Goal: Information Seeking & Learning: Understand process/instructions

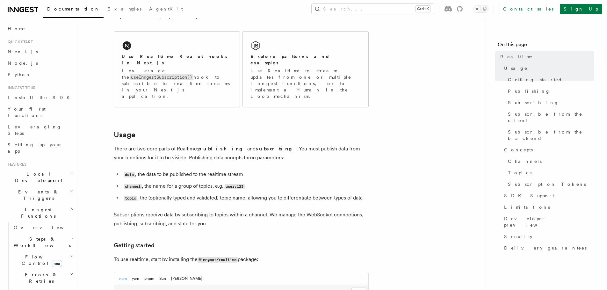
scroll to position [115, 0]
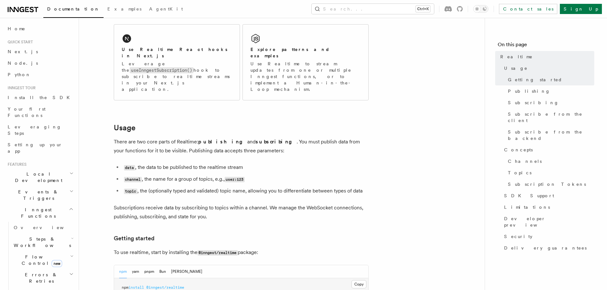
click at [137, 177] on code "channel" at bounding box center [133, 179] width 18 height 5
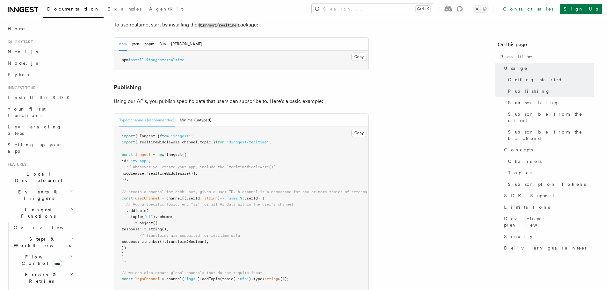
scroll to position [344, 0]
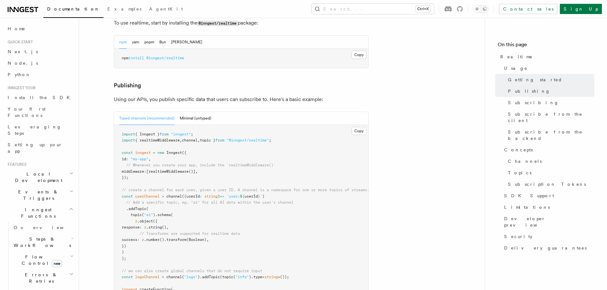
click at [145, 212] on span ""ai"" at bounding box center [148, 214] width 9 height 4
click at [148, 219] on span ".object" at bounding box center [145, 221] width 16 height 4
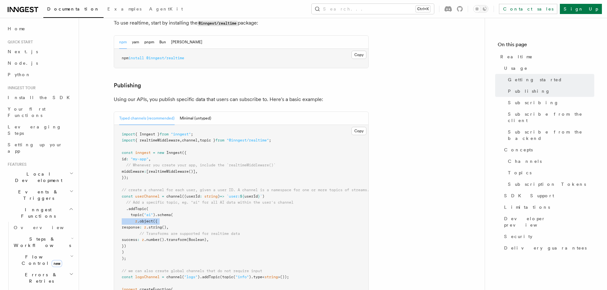
click at [148, 219] on span ".object" at bounding box center [145, 221] width 16 height 4
click at [139, 225] on span "response" at bounding box center [131, 227] width 18 height 4
click at [137, 237] on span "success" at bounding box center [130, 239] width 16 height 4
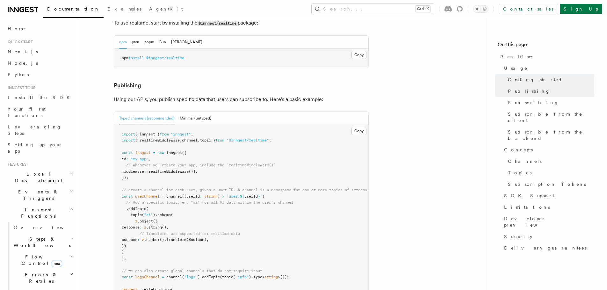
click at [137, 237] on span "success" at bounding box center [130, 239] width 16 height 4
click at [148, 225] on pre "import { Inngest } from "inngest" ; import { realtimeMiddleware , channel , top…" at bounding box center [241, 255] width 254 height 261
drag, startPoint x: 139, startPoint y: 239, endPoint x: 126, endPoint y: 214, distance: 27.4
click at [126, 214] on pre "import { Inngest } from "inngest" ; import { realtimeMiddleware , channel , top…" at bounding box center [241, 255] width 254 height 261
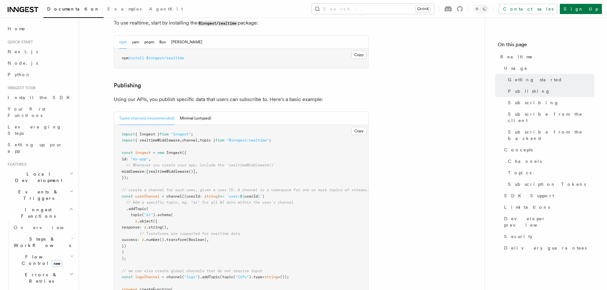
click at [126, 231] on span at bounding box center [131, 233] width 18 height 4
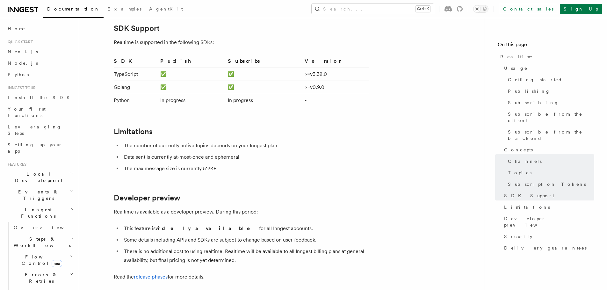
scroll to position [1949, 0]
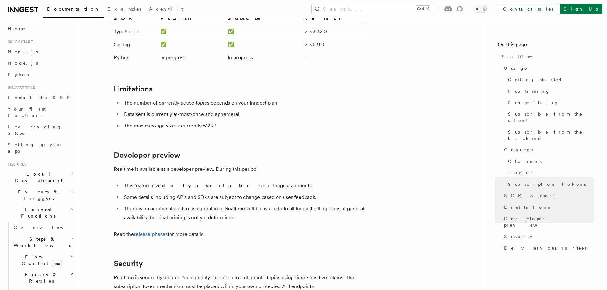
click at [166, 182] on strong "widely available" at bounding box center [207, 185] width 104 height 6
click at [173, 182] on strong "widely available" at bounding box center [207, 185] width 104 height 6
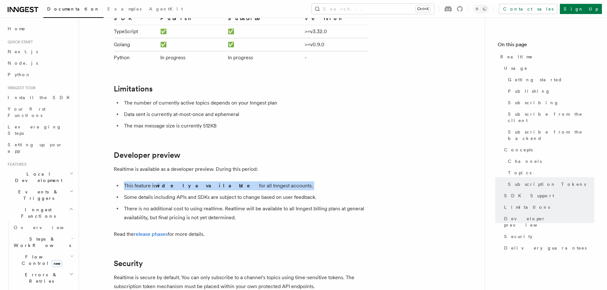
click at [173, 182] on strong "widely available" at bounding box center [207, 185] width 104 height 6
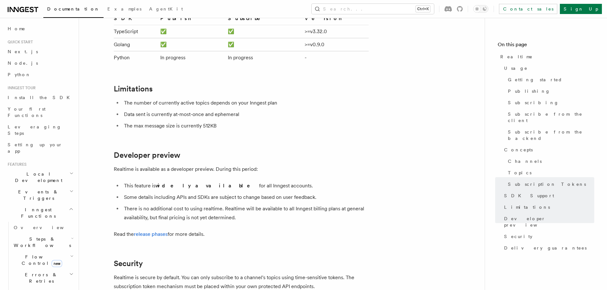
click at [164, 193] on li "Some details including APIs and SDKs are subject to change based on user feedba…" at bounding box center [245, 197] width 247 height 9
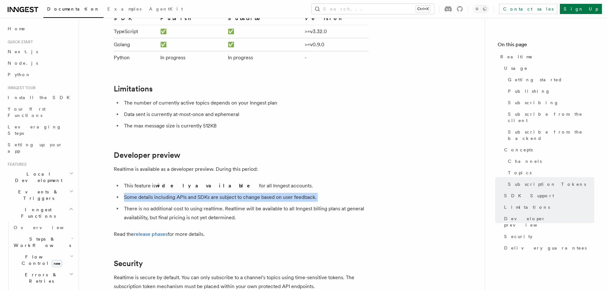
click at [164, 193] on li "Some details including APIs and SDKs are subject to change based on user feedba…" at bounding box center [245, 197] width 247 height 9
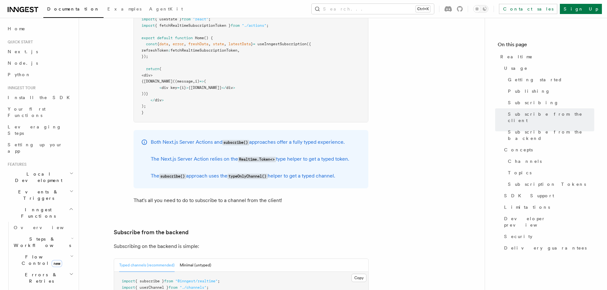
scroll to position [1026, 0]
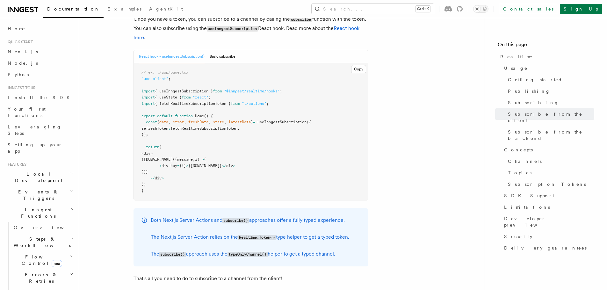
click at [189, 126] on span "fetchRealtimeSubscriptionToken" at bounding box center [203, 128] width 67 height 4
click at [280, 120] on span "useInngestSubscription" at bounding box center [281, 122] width 49 height 4
click at [168, 120] on span "data" at bounding box center [163, 122] width 9 height 4
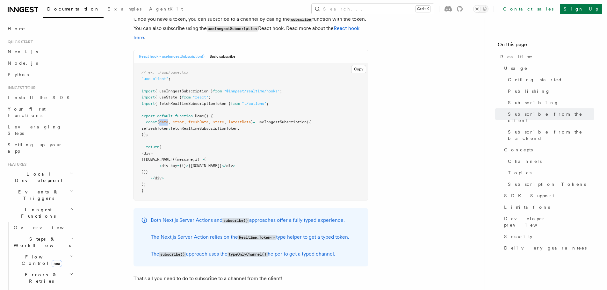
click at [168, 120] on span "data" at bounding box center [163, 122] width 9 height 4
click at [199, 120] on span "freshData" at bounding box center [198, 122] width 20 height 4
click at [237, 120] on span "latestData" at bounding box center [239, 122] width 22 height 4
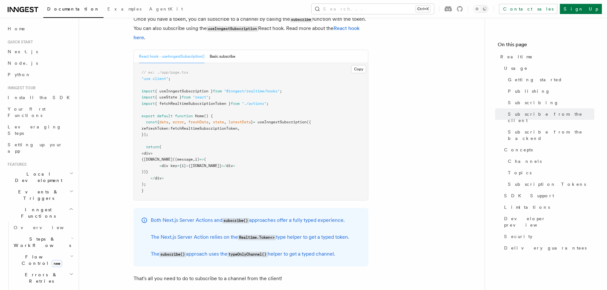
click at [283, 110] on pre "// ex: ./app/page.tsx "use client" ; import { useInngestSubscription } from "@i…" at bounding box center [251, 131] width 234 height 137
click at [249, 120] on span "latestData" at bounding box center [239, 122] width 22 height 4
click at [204, 111] on pre "// ex: ./app/page.tsx "use client" ; import { useInngestSubscription } from "@i…" at bounding box center [251, 131] width 234 height 137
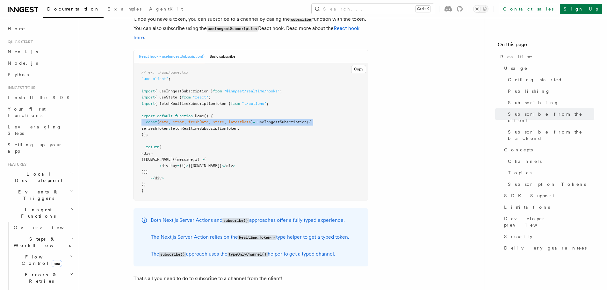
click at [204, 111] on pre "// ex: ./app/page.tsx "use client" ; import { useInngestSubscription } from "@i…" at bounding box center [251, 131] width 234 height 137
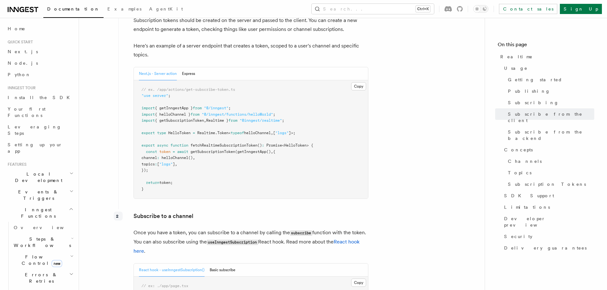
scroll to position [797, 0]
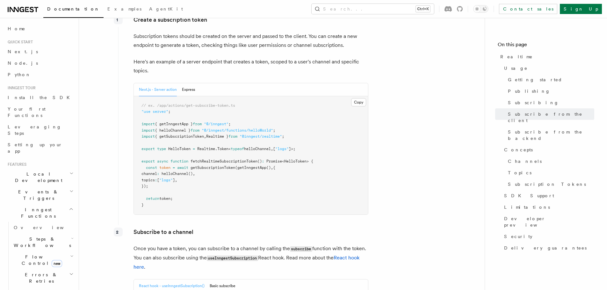
click at [181, 137] on pre "// ex. /app/actions/get-subscribe-token.ts "use server" ; import { getInngestAp…" at bounding box center [251, 155] width 234 height 118
click at [189, 146] on span "HelloToken" at bounding box center [179, 148] width 22 height 4
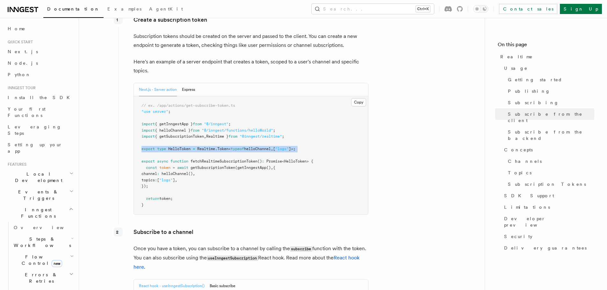
click at [189, 146] on span "HelloToken" at bounding box center [179, 148] width 22 height 4
click at [164, 138] on pre "// ex. /app/actions/get-subscribe-token.ts "use server" ; import { getInngestAp…" at bounding box center [251, 155] width 234 height 118
click at [222, 159] on span "fetchRealtimeSubscriptionToken" at bounding box center [223, 161] width 67 height 4
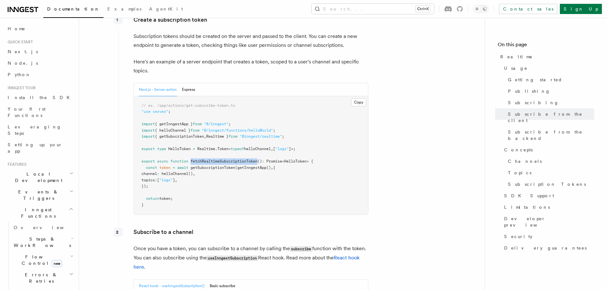
click at [222, 159] on span "fetchRealtimeSubscriptionToken" at bounding box center [223, 161] width 67 height 4
click at [206, 165] on span "getSubscriptionToken" at bounding box center [212, 167] width 45 height 4
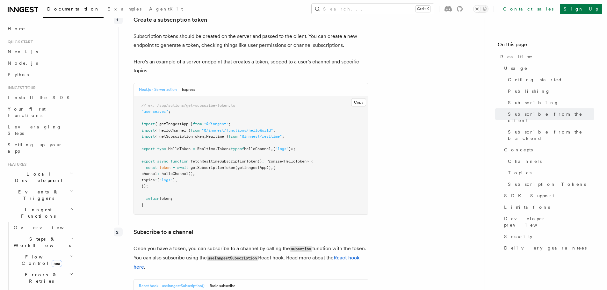
click at [179, 171] on span "helloChannel" at bounding box center [174, 173] width 27 height 4
click at [169, 168] on pre "// ex. /app/actions/get-subscribe-token.ts "use server" ; import { getInngestAp…" at bounding box center [251, 155] width 234 height 118
drag, startPoint x: 162, startPoint y: 174, endPoint x: 140, endPoint y: 146, distance: 35.1
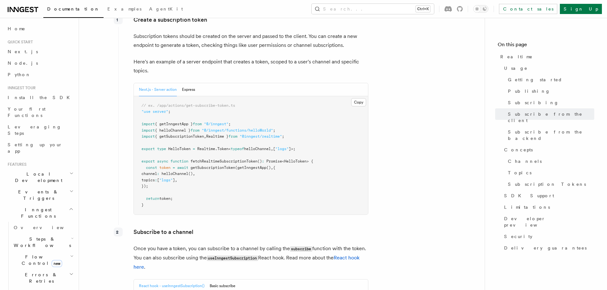
click at [140, 146] on pre "// ex. /app/actions/get-subscribe-token.ts "use server" ; import { getInngestAp…" at bounding box center [251, 155] width 234 height 118
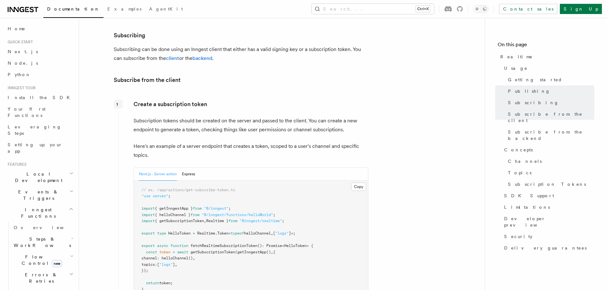
scroll to position [739, 0]
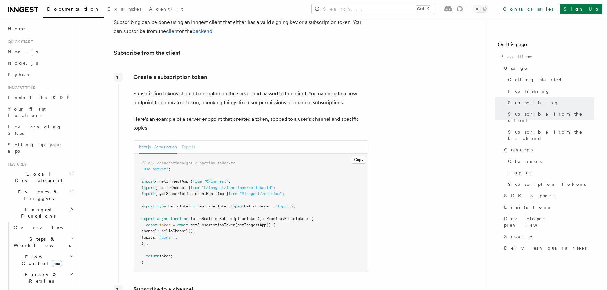
click at [195, 140] on button "Express" at bounding box center [188, 146] width 13 height 13
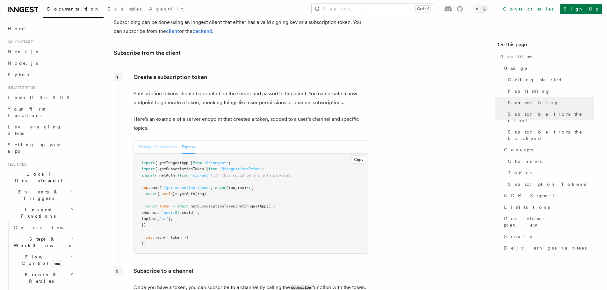
click at [170, 140] on button "Next.js - Server action" at bounding box center [158, 146] width 38 height 13
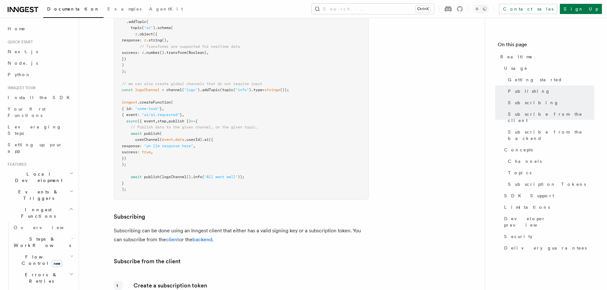
scroll to position [510, 0]
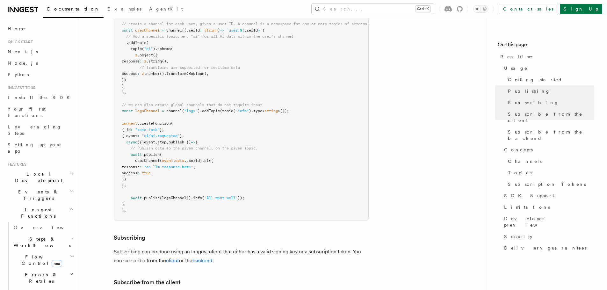
click at [167, 133] on span ""ai/ai.requested"" at bounding box center [161, 135] width 38 height 4
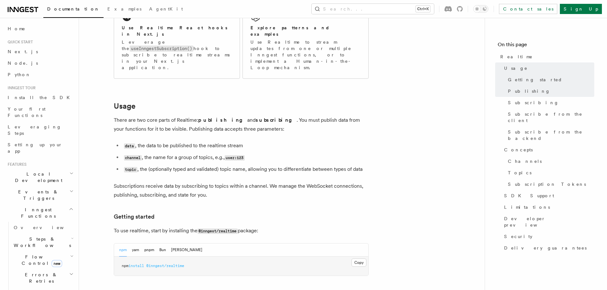
scroll to position [109, 0]
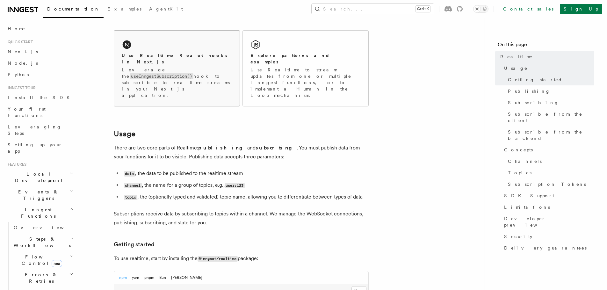
click at [197, 41] on div "Use Realtime React hooks in Next.js Leverage the useInngestSubscription() hook …" at bounding box center [176, 68] width 125 height 75
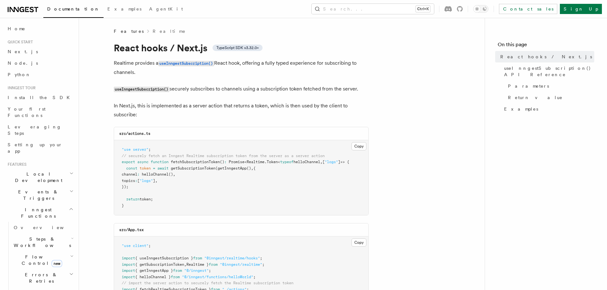
click at [163, 168] on span "await" at bounding box center [162, 168] width 11 height 4
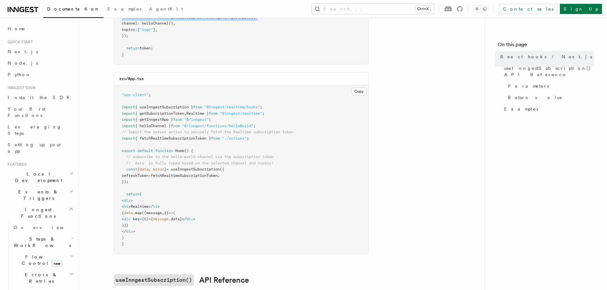
scroll to position [172, 0]
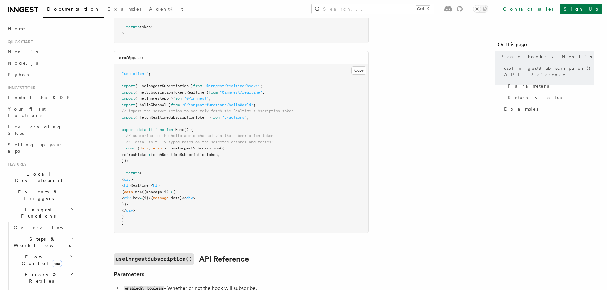
click at [164, 148] on span "error" at bounding box center [158, 148] width 11 height 4
click at [202, 147] on span "useInngestSubscription" at bounding box center [195, 148] width 49 height 4
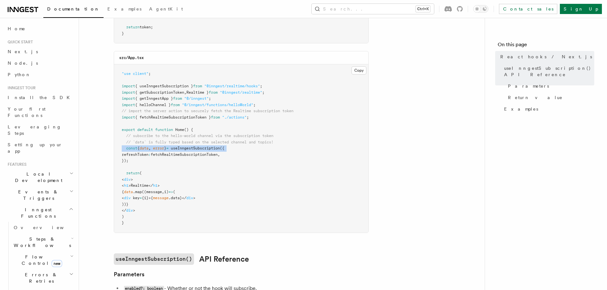
click at [202, 147] on span "useInngestSubscription" at bounding box center [195, 148] width 49 height 4
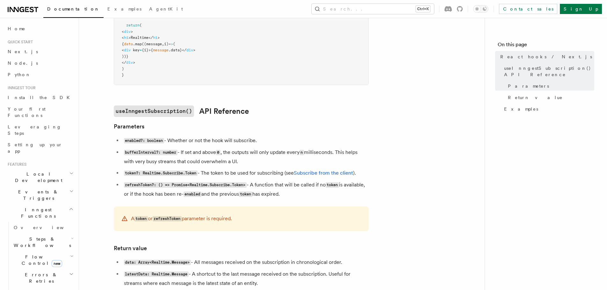
scroll to position [344, 0]
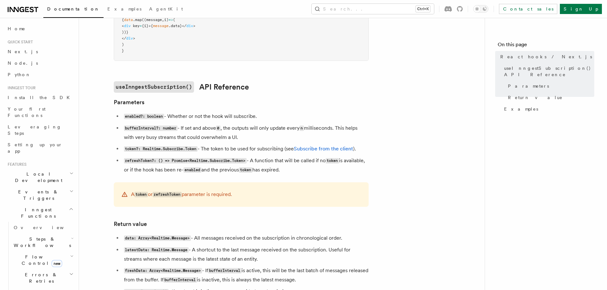
click at [137, 114] on code "enabled?: boolean" at bounding box center [144, 116] width 40 height 5
drag, startPoint x: 192, startPoint y: 115, endPoint x: 278, endPoint y: 116, distance: 86.3
click at [278, 116] on li "enabled?: boolean - Whether or not the hook will subscribe." at bounding box center [245, 116] width 247 height 9
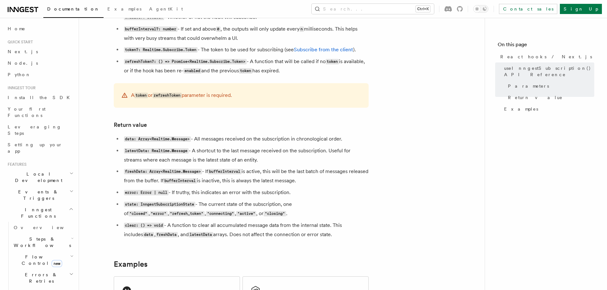
scroll to position [459, 0]
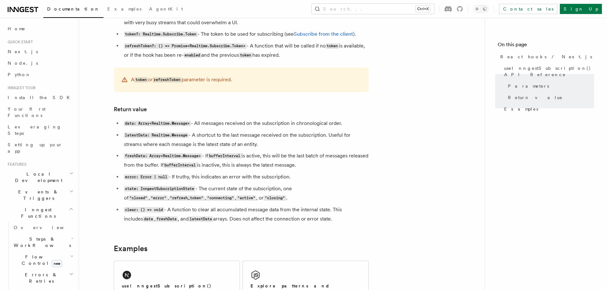
drag, startPoint x: 182, startPoint y: 208, endPoint x: 343, endPoint y: 218, distance: 161.5
click at [343, 218] on li "clear: () => void - A function to clear all accumulated message data from the i…" at bounding box center [245, 214] width 247 height 18
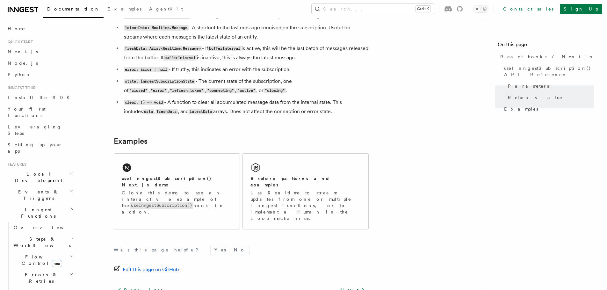
scroll to position [550, 0]
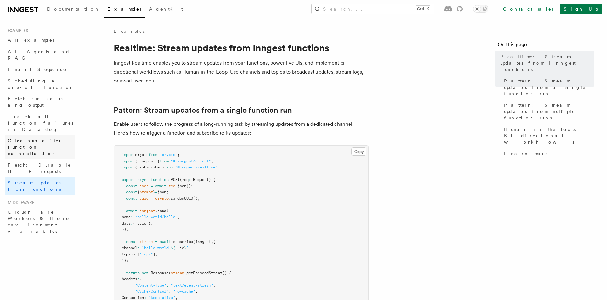
click at [26, 138] on span "Cleanup after function cancellation" at bounding box center [35, 147] width 54 height 18
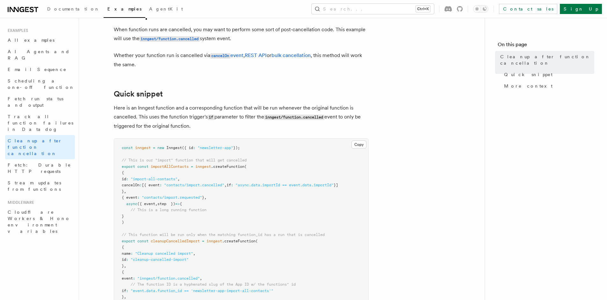
scroll to position [57, 0]
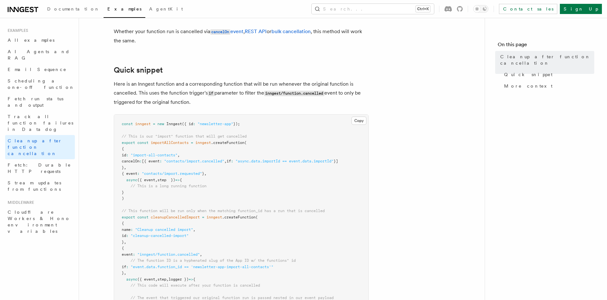
click at [175, 125] on span "Inngest" at bounding box center [174, 124] width 16 height 4
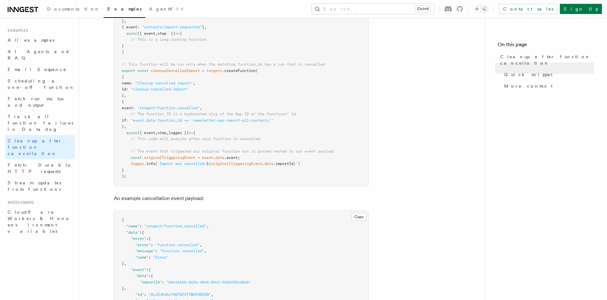
scroll to position [113, 0]
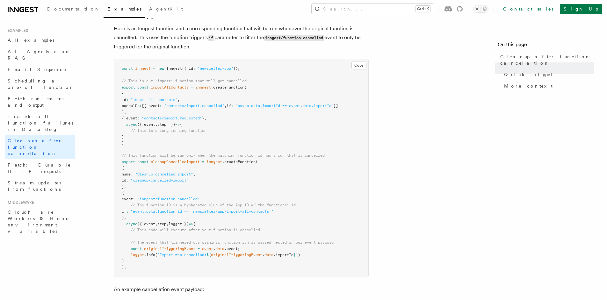
click at [164, 173] on span ""Cleanup cancelled import"" at bounding box center [164, 174] width 58 height 4
click at [174, 180] on span ""cleanup-cancelled-import"" at bounding box center [160, 180] width 58 height 4
click at [203, 180] on pre "const inngest = new Inngest ({ id : "newsletter-app" }); // This is our "import…" at bounding box center [241, 168] width 254 height 218
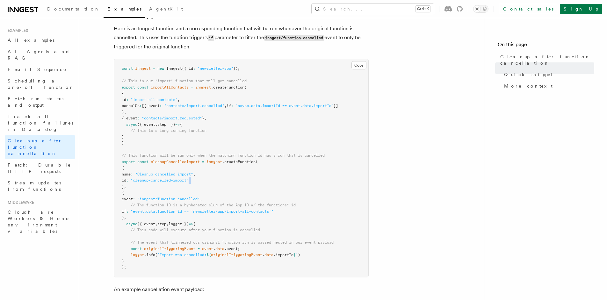
click at [203, 180] on pre "const inngest = new Inngest ({ id : "newsletter-app" }); // This is our "import…" at bounding box center [241, 168] width 254 height 218
click at [189, 199] on span ""inngest/function.cancelled"" at bounding box center [168, 199] width 62 height 4
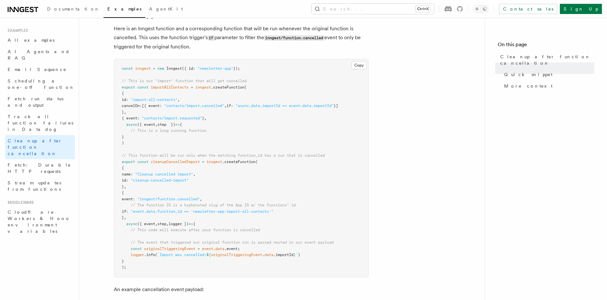
click at [187, 211] on span ""event.data.function_id == 'newsletter-app-import-all-contacts'"" at bounding box center [202, 211] width 143 height 4
click at [232, 210] on span ""event.data.function_id == 'newsletter-app-import-all-contacts'"" at bounding box center [202, 211] width 143 height 4
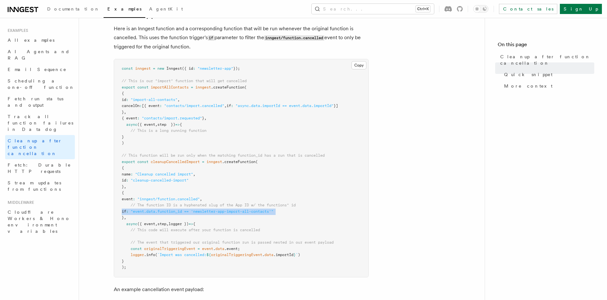
click at [232, 210] on span ""event.data.function_id == 'newsletter-app-import-all-contacts'"" at bounding box center [202, 211] width 143 height 4
click at [266, 210] on span ""event.data.function_id == 'newsletter-app-import-all-contacts'"" at bounding box center [202, 211] width 143 height 4
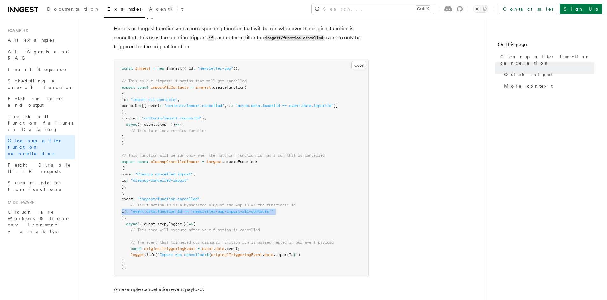
click at [266, 210] on span ""event.data.function_id == 'newsletter-app-import-all-contacts'"" at bounding box center [202, 211] width 143 height 4
click at [246, 211] on span ""event.data.function_id == 'newsletter-app-import-all-contacts'"" at bounding box center [202, 211] width 143 height 4
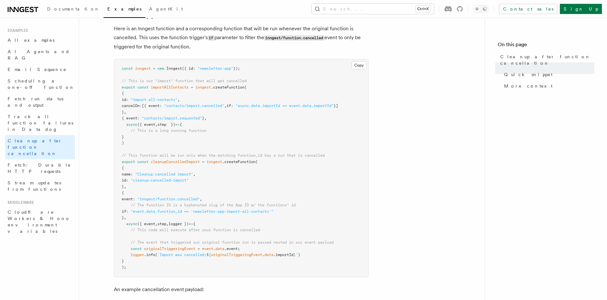
click at [234, 255] on span "originalTriggeringEvent" at bounding box center [236, 255] width 51 height 4
click at [212, 247] on span "event" at bounding box center [207, 249] width 11 height 4
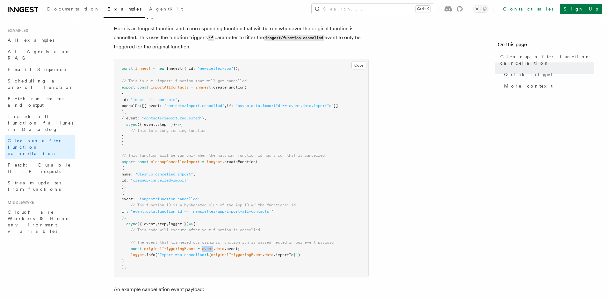
click at [212, 248] on span "event" at bounding box center [207, 249] width 11 height 4
click at [237, 244] on span "// The event that triggered our original function run is passed nested in our e…" at bounding box center [232, 242] width 203 height 4
drag, startPoint x: 242, startPoint y: 248, endPoint x: 130, endPoint y: 248, distance: 112.1
click at [130, 248] on span "const originalTriggeringEvent = event . data .event;" at bounding box center [181, 249] width 118 height 4
click at [131, 248] on span "const" at bounding box center [136, 249] width 11 height 4
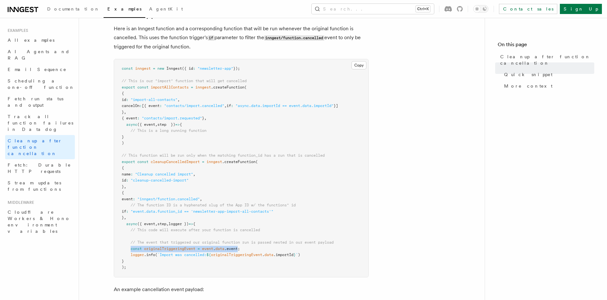
drag, startPoint x: 130, startPoint y: 249, endPoint x: 240, endPoint y: 248, distance: 109.6
click at [240, 248] on span "const originalTriggeringEvent = event . data .event;" at bounding box center [181, 249] width 118 height 4
click at [240, 248] on span ".event;" at bounding box center [232, 249] width 16 height 4
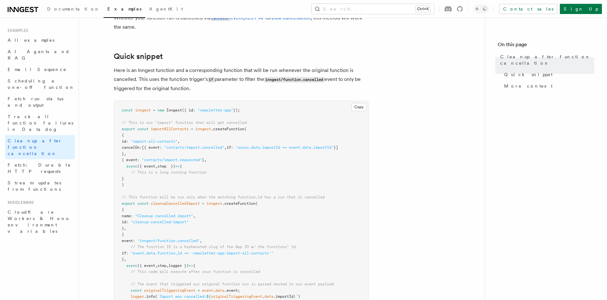
scroll to position [0, 0]
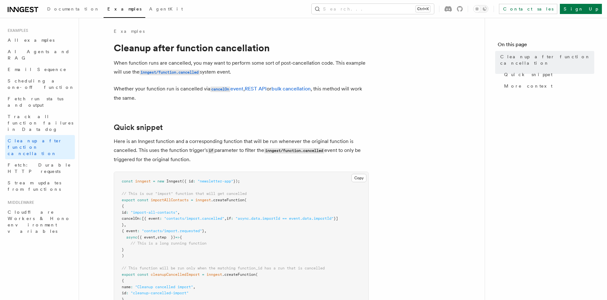
click at [308, 150] on code "inngest/function.cancelled" at bounding box center [294, 150] width 60 height 5
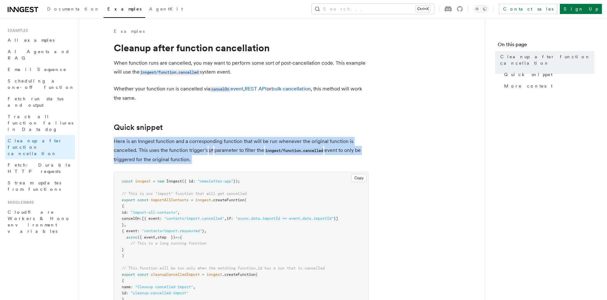
click at [308, 150] on code "inngest/function.cancelled" at bounding box center [294, 150] width 60 height 5
click at [225, 90] on code "cancelOn" at bounding box center [220, 89] width 20 height 5
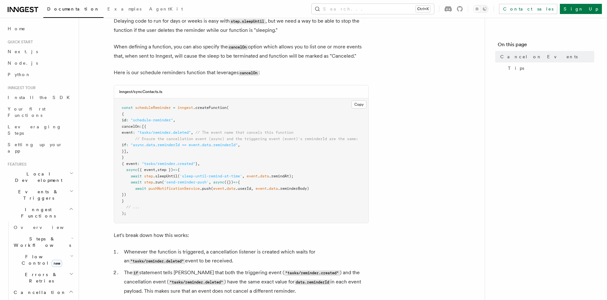
scroll to position [172, 0]
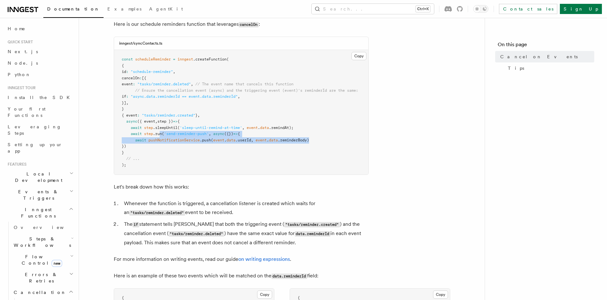
drag, startPoint x: 161, startPoint y: 135, endPoint x: 316, endPoint y: 142, distance: 154.9
click at [316, 142] on pre "const scheduleReminder = inngest .createFunction ( { id : "schedule-reminder" ,…" at bounding box center [241, 112] width 254 height 125
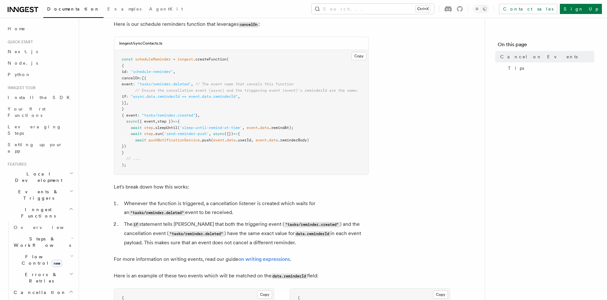
click at [152, 135] on span "step" at bounding box center [148, 134] width 9 height 4
click at [194, 148] on pre "const scheduleReminder = inngest .createFunction ( { id : "schedule-reminder" ,…" at bounding box center [241, 112] width 254 height 125
click at [122, 141] on span at bounding box center [128, 140] width 13 height 4
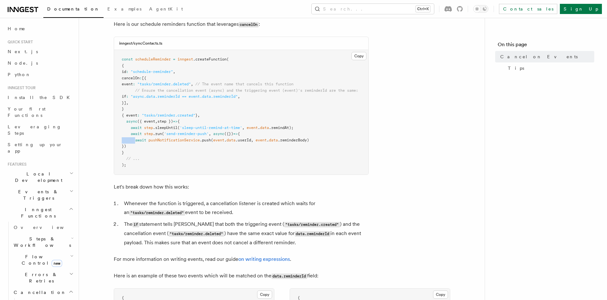
click at [122, 141] on span at bounding box center [128, 140] width 13 height 4
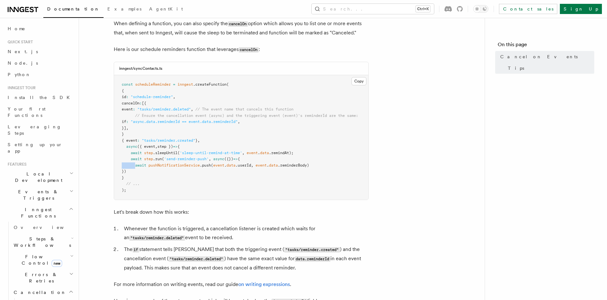
scroll to position [144, 0]
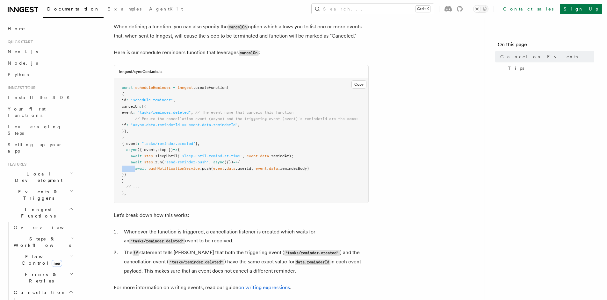
click at [35, 254] on span "Flow Control new" at bounding box center [40, 260] width 59 height 13
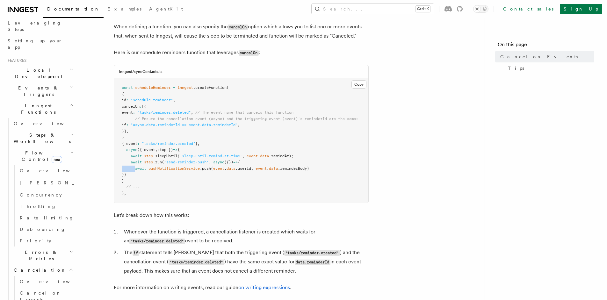
scroll to position [172, 0]
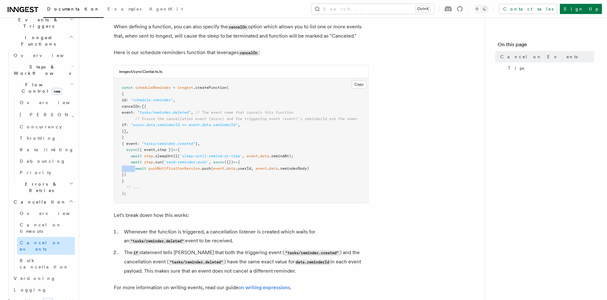
click at [51, 240] on span "Cancel on events" at bounding box center [41, 245] width 42 height 11
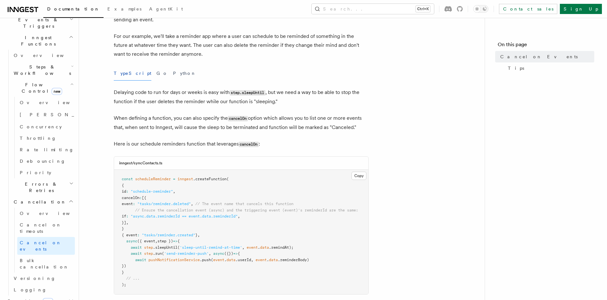
scroll to position [115, 0]
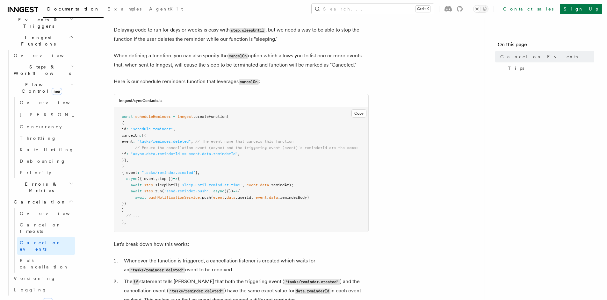
click at [161, 140] on span ""tasks/reminder.deleted"" at bounding box center [164, 141] width 54 height 4
click at [158, 142] on span ""tasks/reminder.deleted"" at bounding box center [164, 141] width 54 height 4
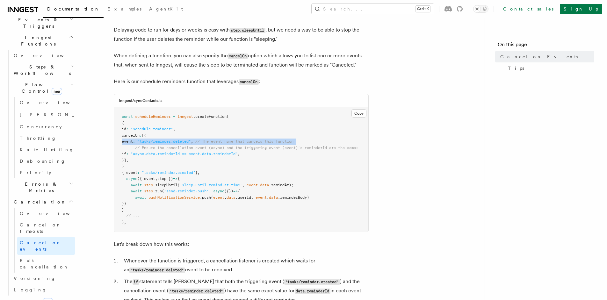
click at [158, 142] on span ""tasks/reminder.deleted"" at bounding box center [164, 141] width 54 height 4
click at [133, 143] on span "event" at bounding box center [127, 141] width 11 height 4
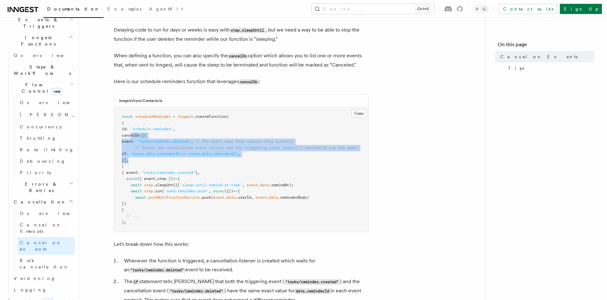
drag, startPoint x: 131, startPoint y: 136, endPoint x: 151, endPoint y: 160, distance: 31.4
click at [151, 160] on pre "const scheduleReminder = inngest .createFunction ( { id : "schedule-reminder" ,…" at bounding box center [241, 169] width 254 height 125
drag, startPoint x: 144, startPoint y: 160, endPoint x: 130, endPoint y: 136, distance: 27.0
click at [130, 136] on pre "const scheduleReminder = inngest .createFunction ( { id : "schedule-reminder" ,…" at bounding box center [241, 169] width 254 height 125
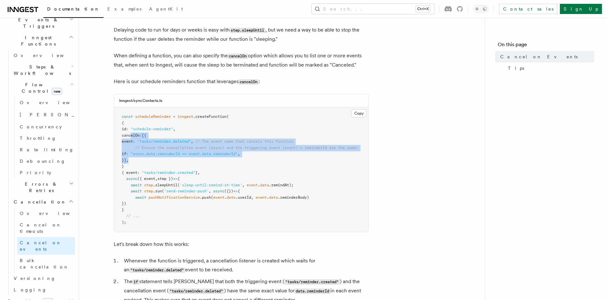
click at [130, 136] on span "cancelOn" at bounding box center [131, 135] width 18 height 4
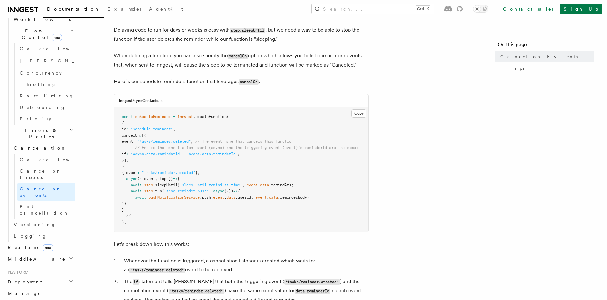
scroll to position [287, 0]
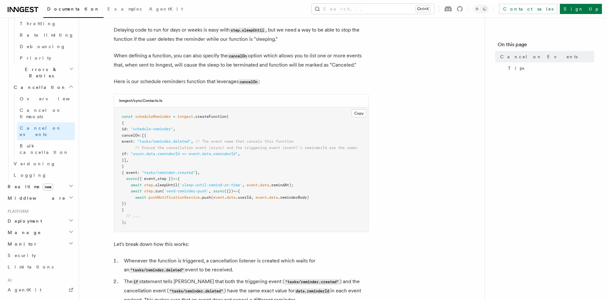
click at [16, 183] on span "Realtime new" at bounding box center [29, 186] width 48 height 6
click at [28, 207] on span "React hooks / Next.js" at bounding box center [42, 212] width 56 height 11
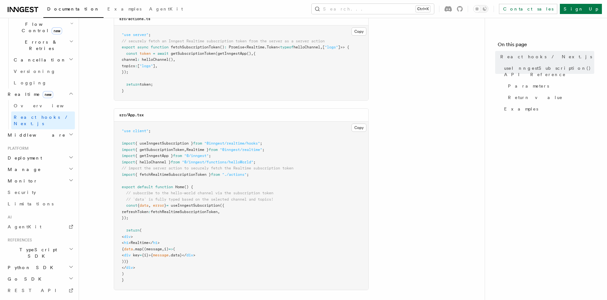
scroll to position [172, 0]
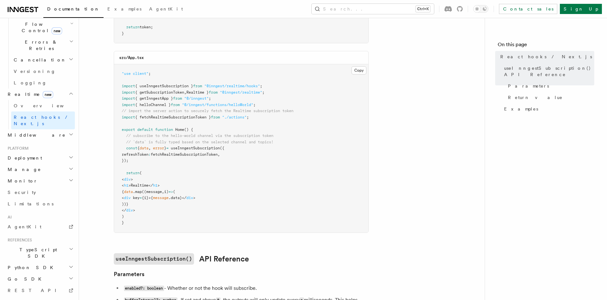
click at [152, 182] on pre ""use client" ; import { useInngestSubscription } from "@inngest/realtime/hooks"…" at bounding box center [241, 148] width 254 height 168
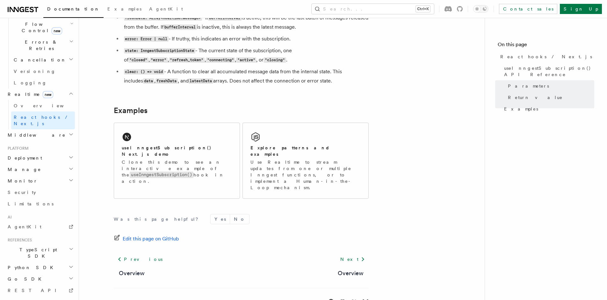
scroll to position [597, 0]
click at [195, 149] on h2 "useInngestSubscription() Next.js demo" at bounding box center [177, 150] width 110 height 13
